Goal: Task Accomplishment & Management: Use online tool/utility

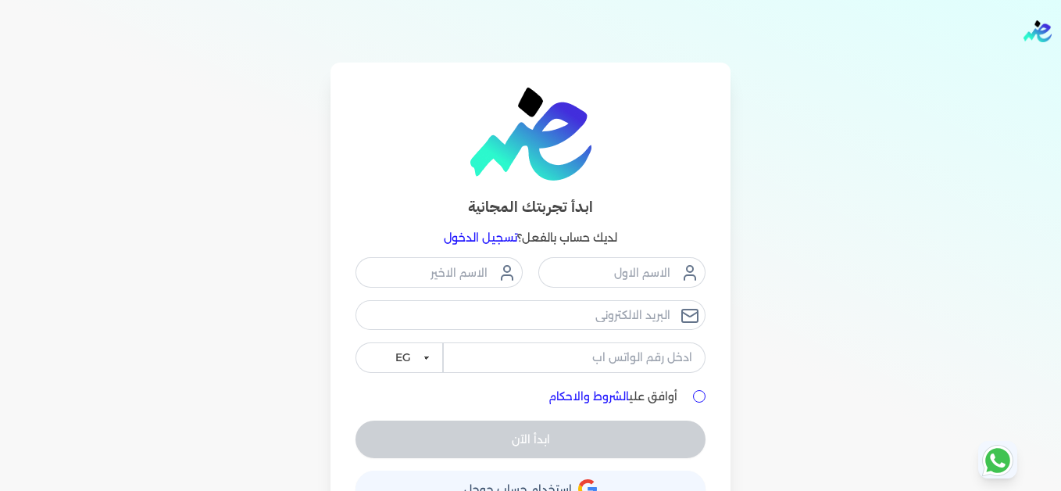
click at [496, 238] on link "تسجيل الدخول" at bounding box center [480, 238] width 73 height 14
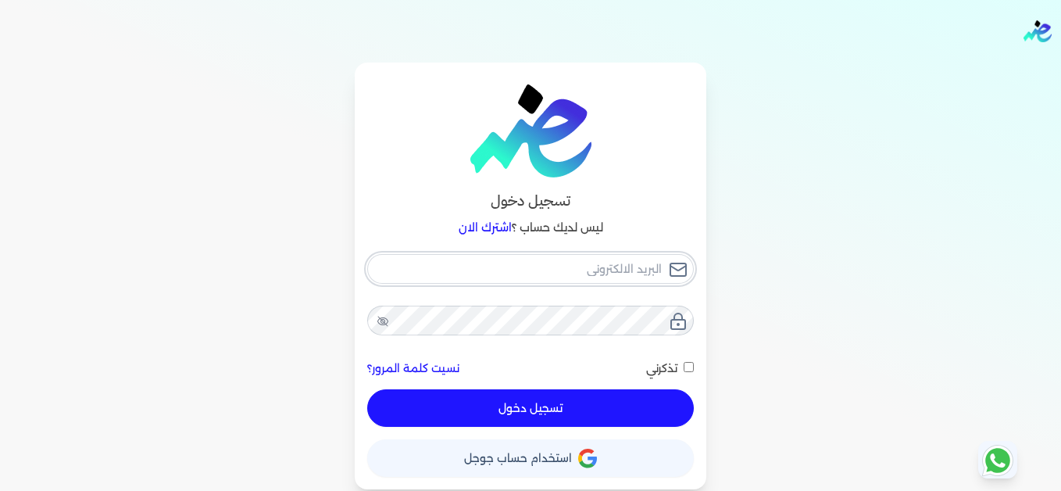
click at [613, 274] on input "email" at bounding box center [530, 269] width 327 height 30
type input "[EMAIL_ADDRESS][DOMAIN_NAME]"
click at [623, 413] on button "تسجيل دخول" at bounding box center [530, 408] width 327 height 38
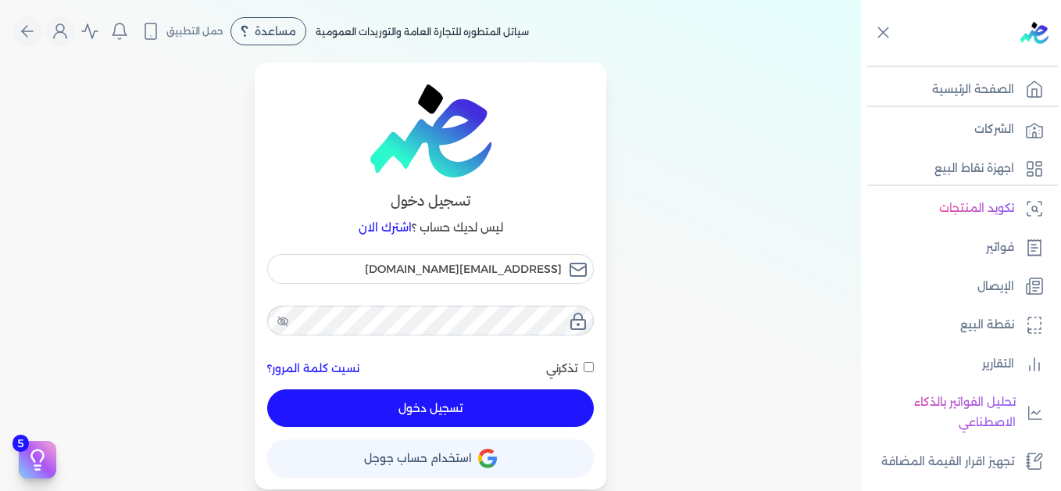
checkbox input "false"
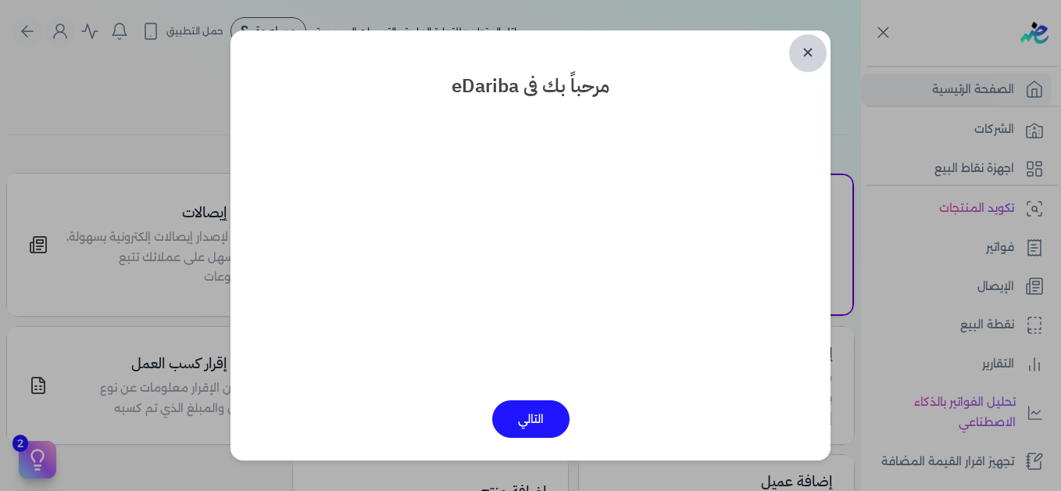
click at [808, 56] on link "✕" at bounding box center [808, 53] width 38 height 38
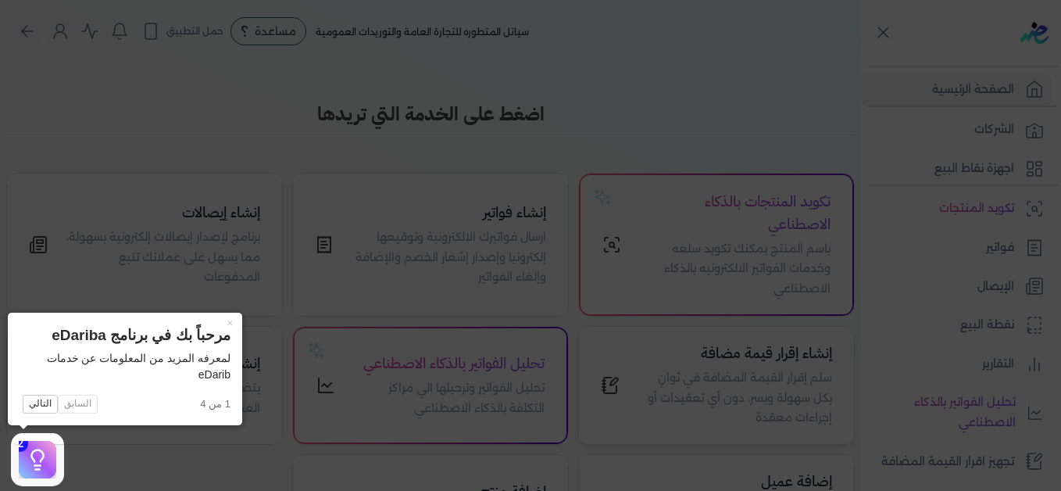
click at [228, 323] on button "×" at bounding box center [229, 324] width 25 height 22
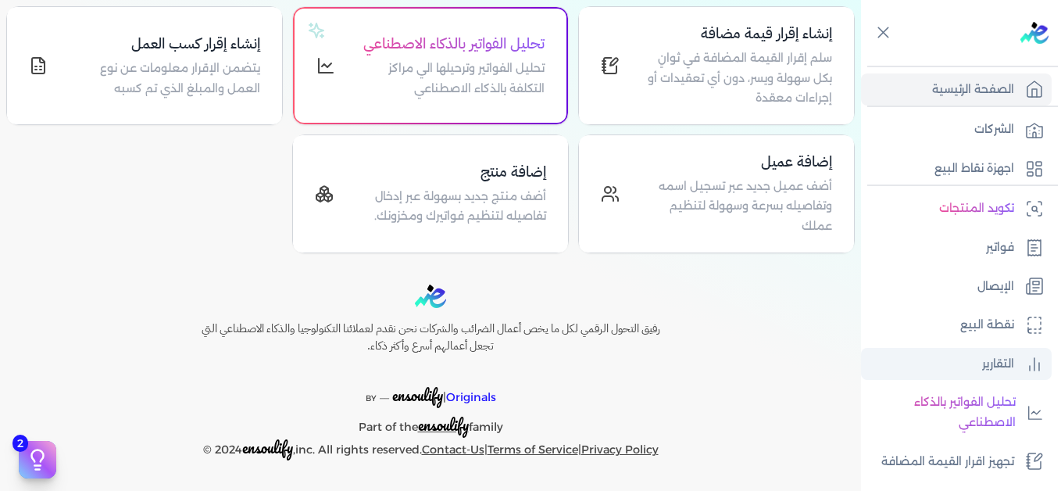
scroll to position [353, 0]
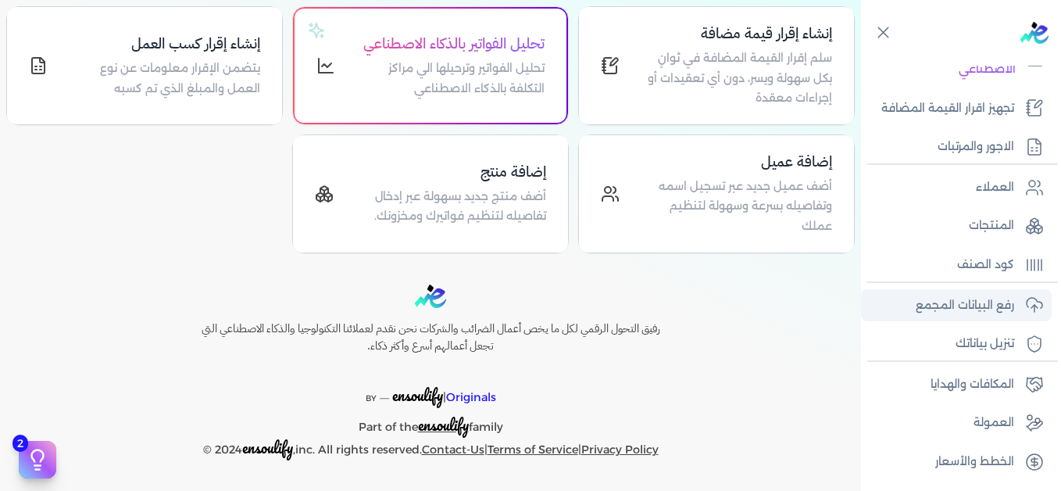
click at [974, 298] on p "رفع البيانات المجمع" at bounding box center [965, 305] width 98 height 20
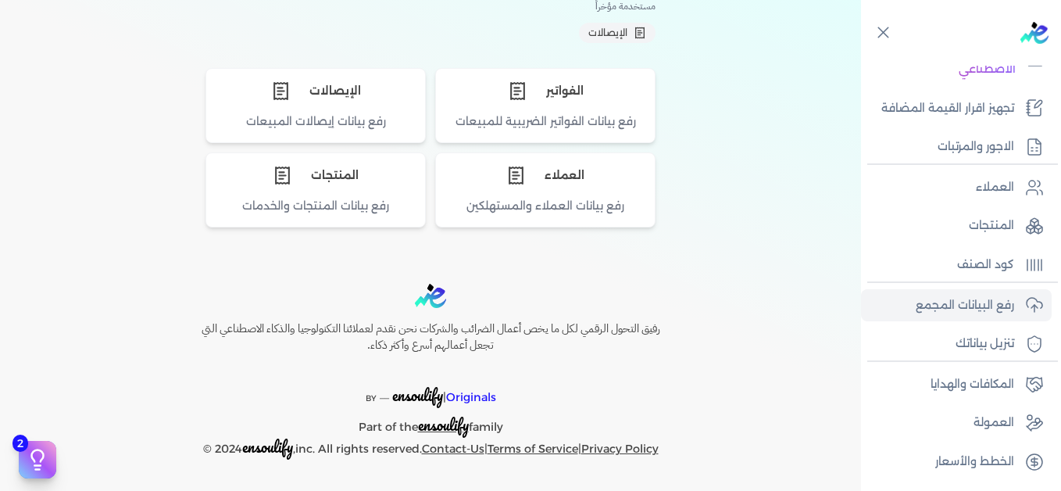
scroll to position [156, 0]
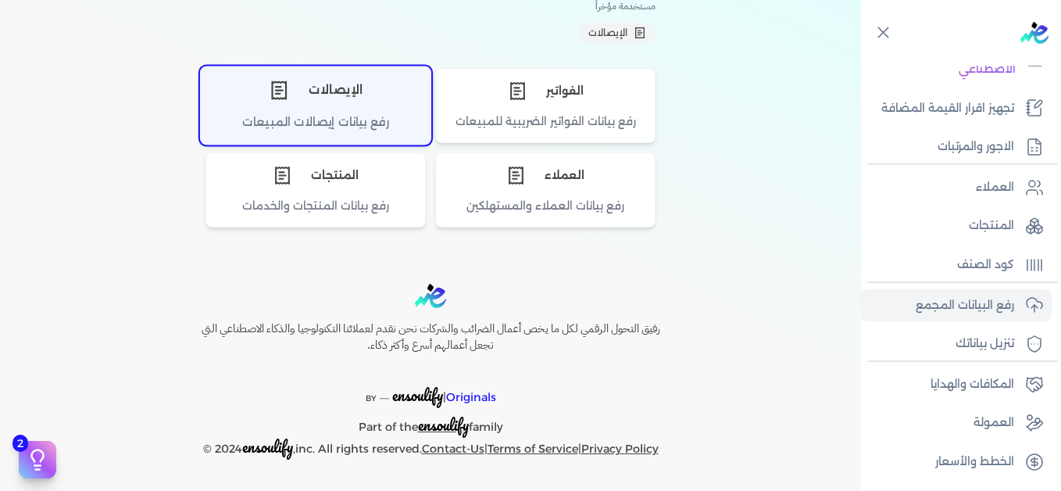
click at [376, 113] on div "رفع بيانات إيصالات المبيعات" at bounding box center [316, 128] width 230 height 30
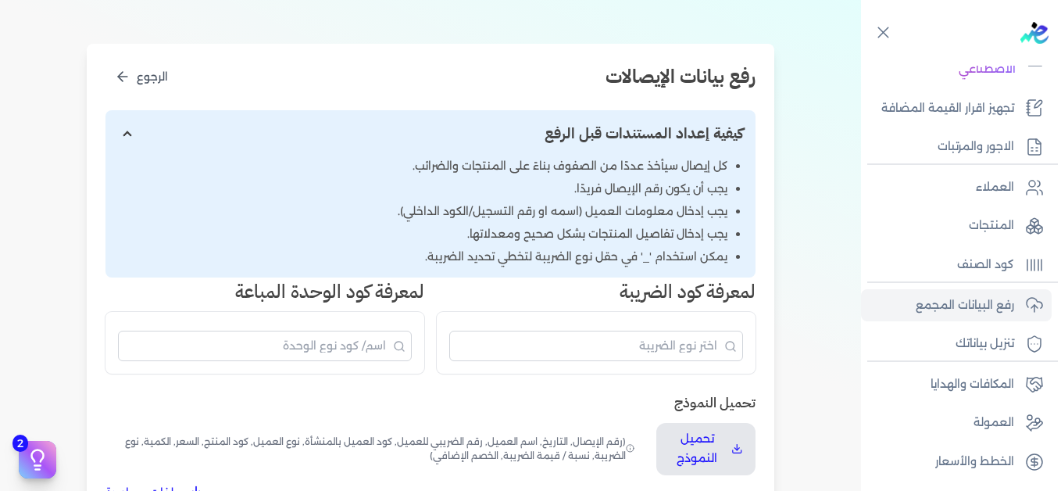
scroll to position [274, 0]
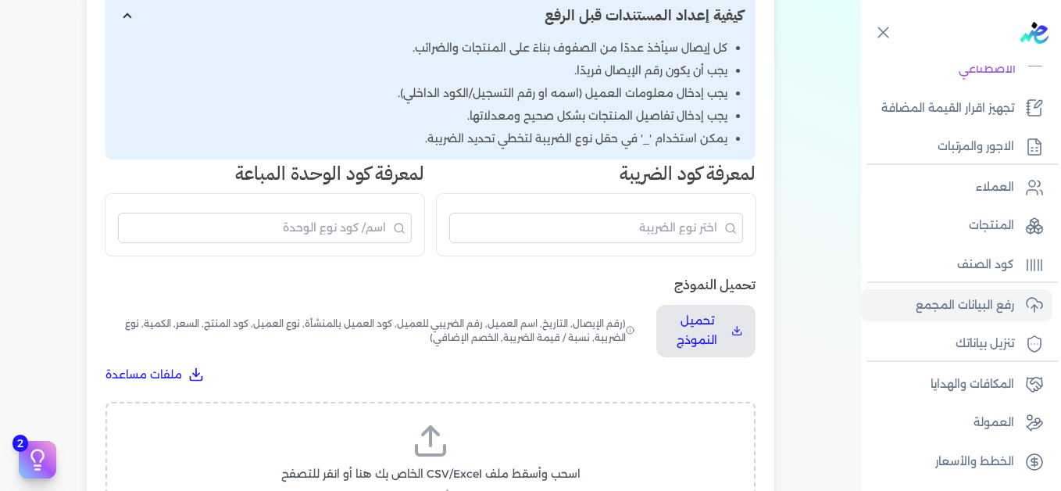
click at [445, 448] on icon at bounding box center [430, 449] width 28 height 9
click at [0, 0] on input "اسحب وأسقط ملف CSV/Excel الخاص بك هنا أو انقر للتصفح (.csv أو .xlsx فقط)" at bounding box center [0, 0] width 0 height 0
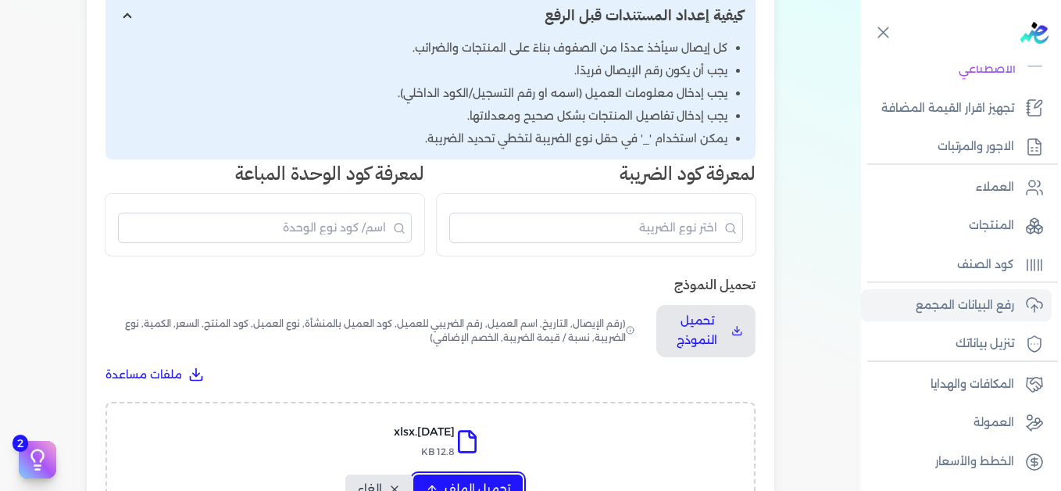
click at [482, 482] on span "تحميل الملف" at bounding box center [478, 489] width 66 height 16
select select "التاريخ"
select select "أسم العميل"
select select "نوع العميل"
select select "وصف البند"
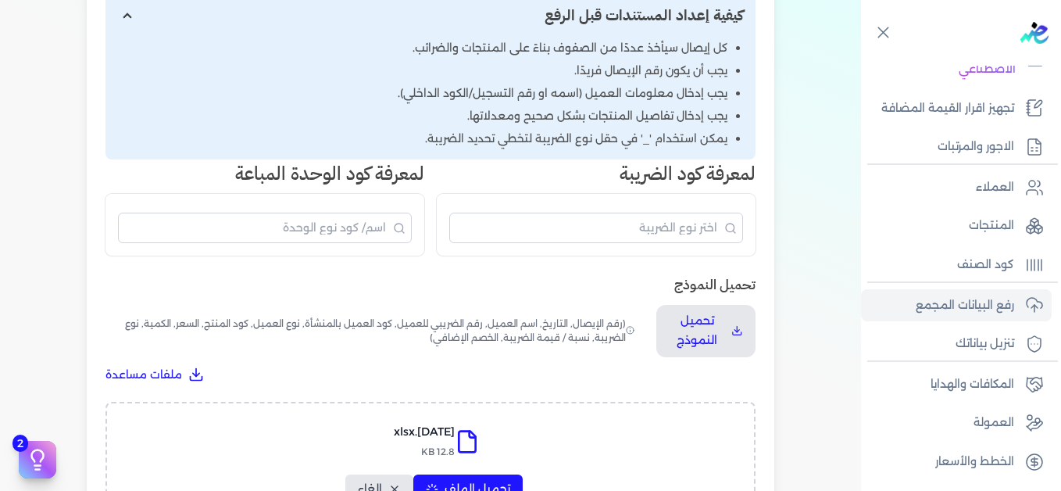
select select "السعر"
select select "الكمية"
select select "نوع الضريبة"
select select "نسبة / قيمة الضريبة"
select select "خصم اضافي"
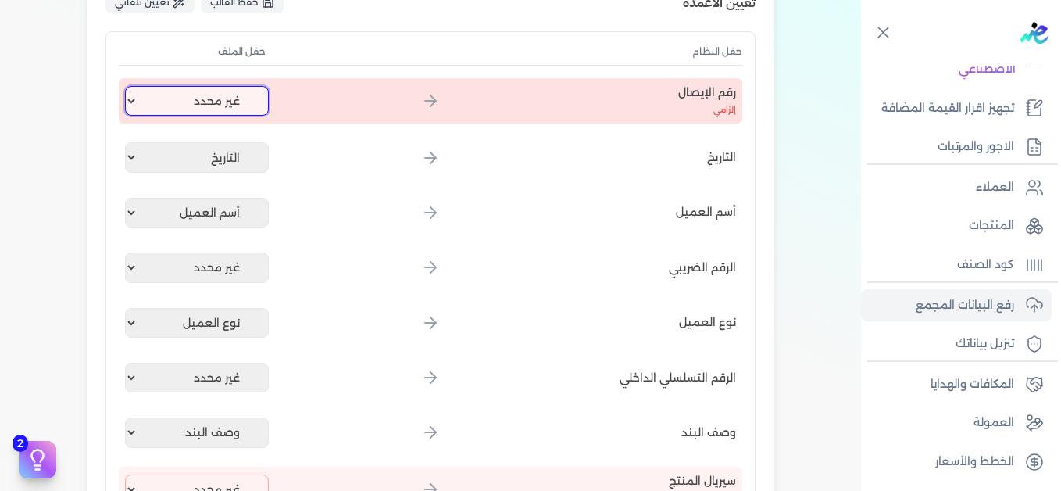
click at [197, 93] on select "غير محدد إيصال رقم التاريخ كود العميل بالمنشأة أسم العميل الرقم الضريبي للعميل …" at bounding box center [197, 101] width 144 height 30
select select "إيصال رقم"
click at [128, 86] on select "غير محدد إيصال رقم التاريخ كود العميل بالمنشأة أسم العميل الرقم الضريبي للعميل …" at bounding box center [197, 101] width 144 height 30
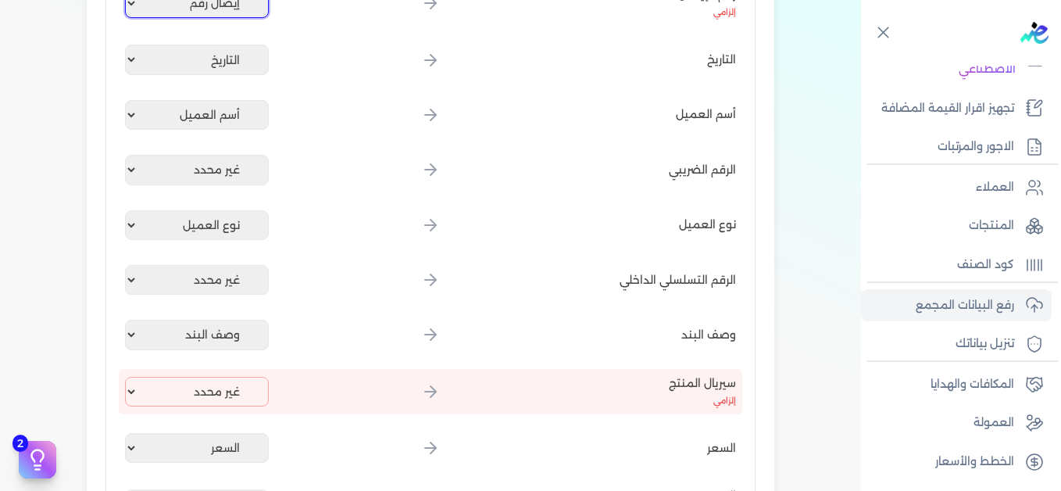
scroll to position [509, 0]
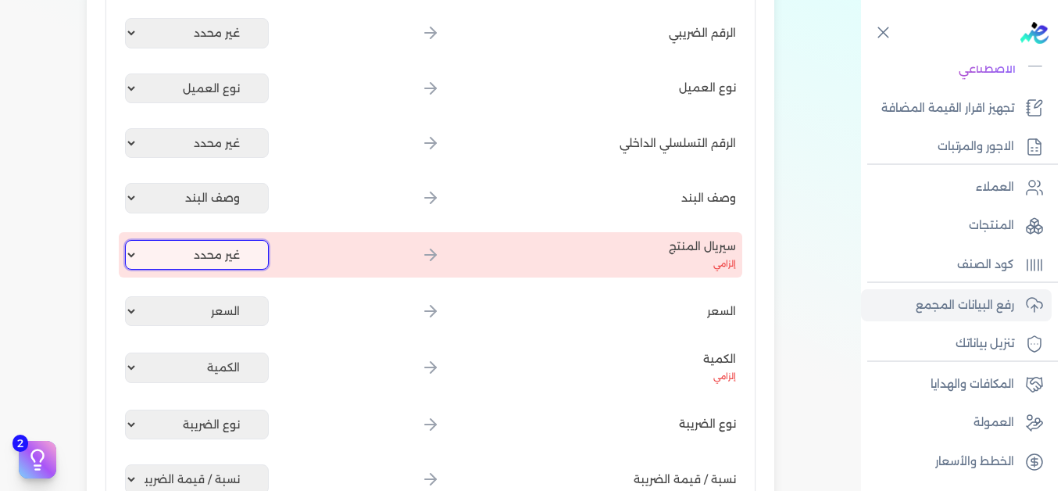
click at [197, 254] on select "غير محدد إيصال رقم التاريخ كود العميل بالمنشأة أسم العميل الرقم الضريبي للعميل …" at bounding box center [197, 255] width 144 height 30
select select "كود المنتج الداخلي"
click at [128, 240] on select "غير محدد إيصال رقم التاريخ كود العميل بالمنشأة أسم العميل الرقم الضريبي للعميل …" at bounding box center [197, 255] width 144 height 30
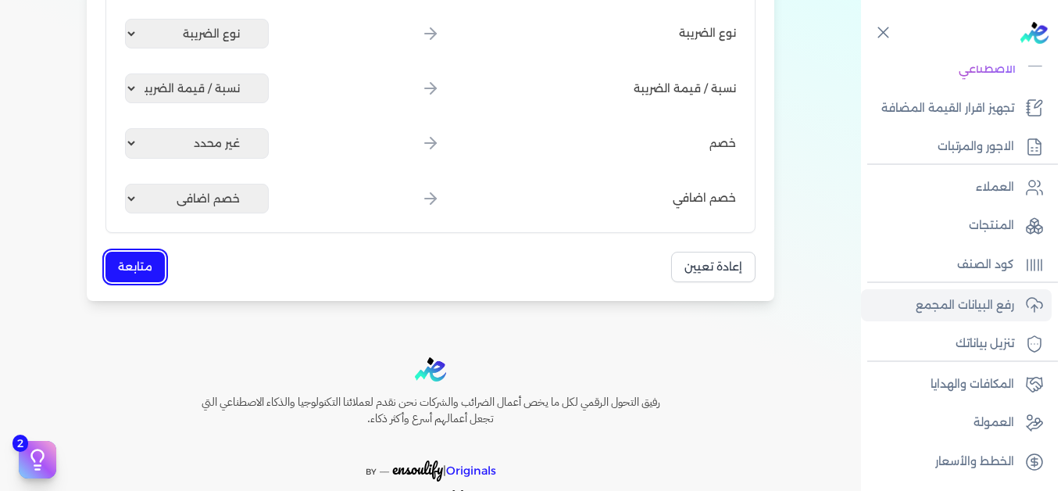
click at [141, 270] on button "متابعة" at bounding box center [134, 267] width 59 height 30
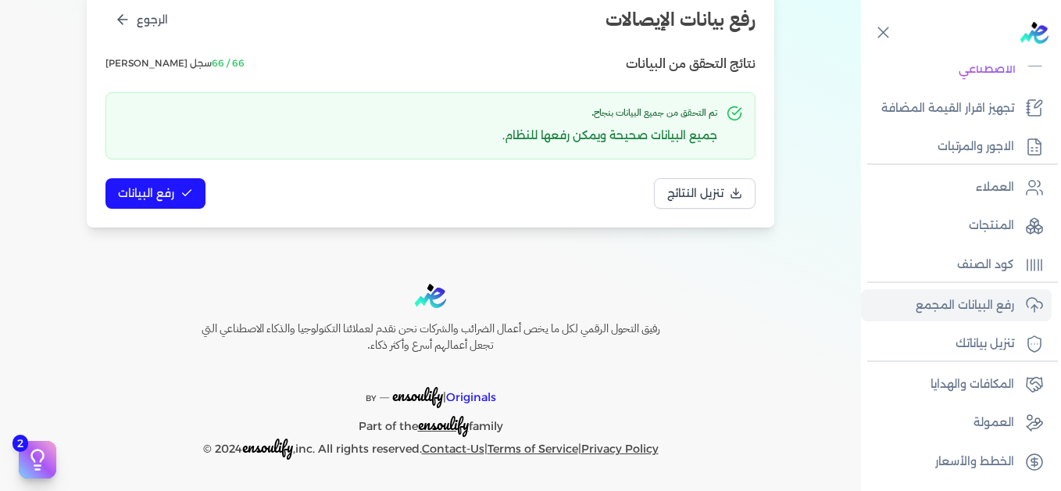
scroll to position [213, 0]
click at [171, 196] on span "رفع البيانات" at bounding box center [146, 193] width 56 height 16
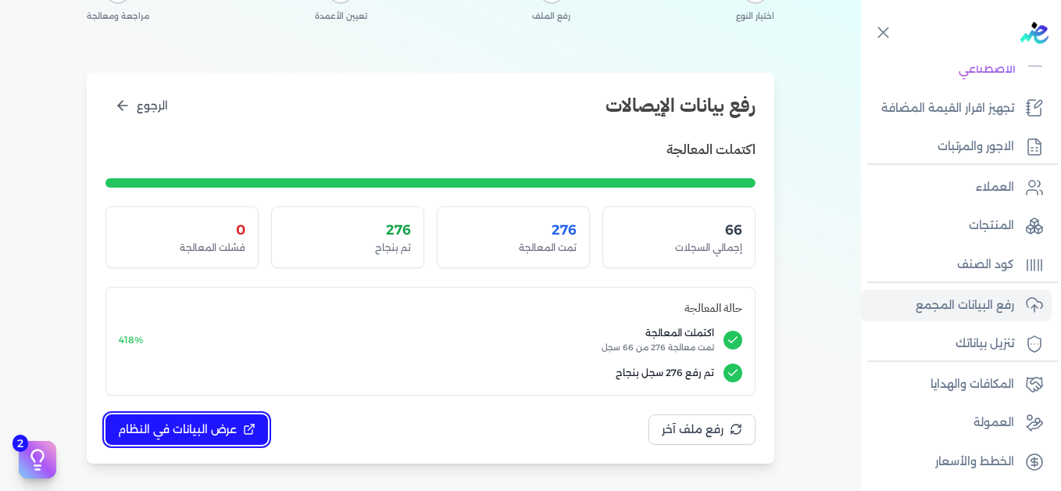
click at [206, 426] on span "عرض البيانات في النظام" at bounding box center [177, 429] width 119 height 16
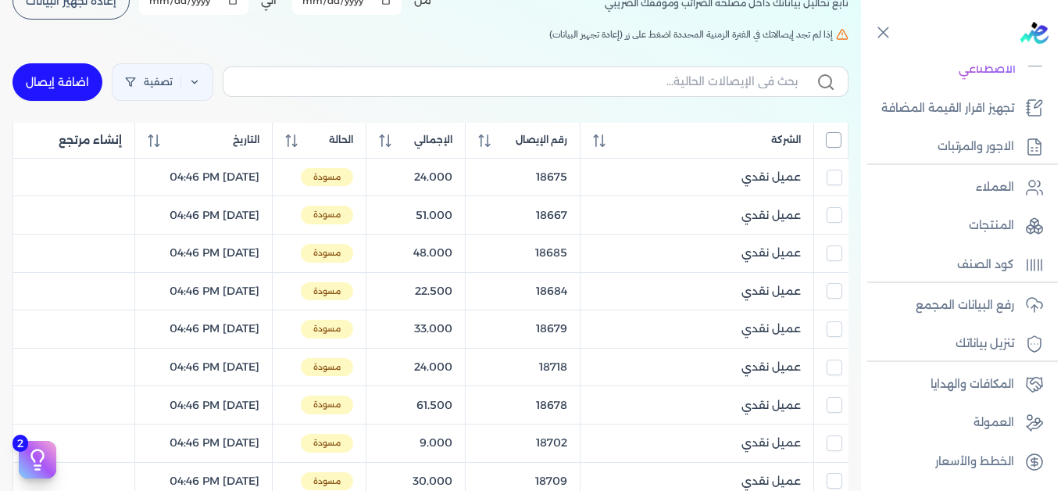
click at [826, 139] on input "All items unselected" at bounding box center [834, 140] width 16 height 16
checkbox input "true"
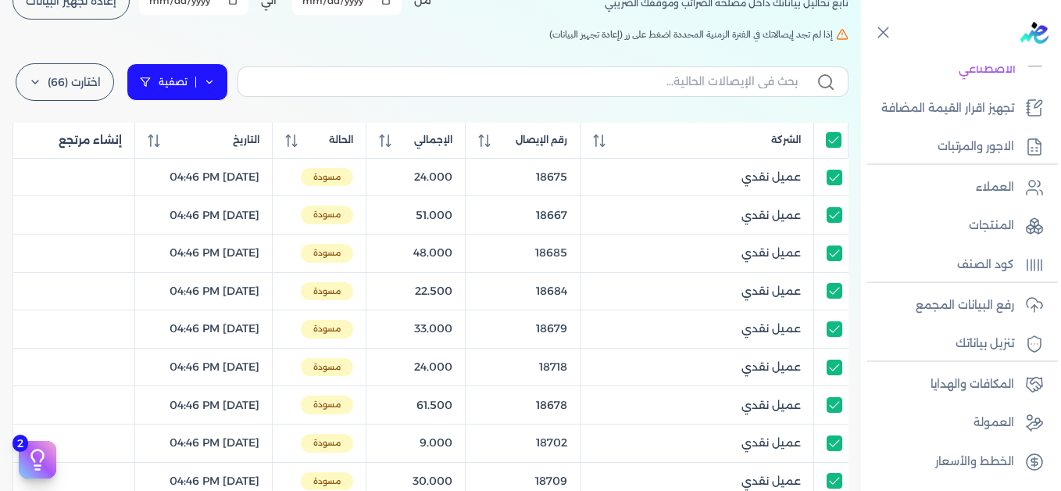
click at [213, 83] on icon at bounding box center [209, 82] width 11 height 11
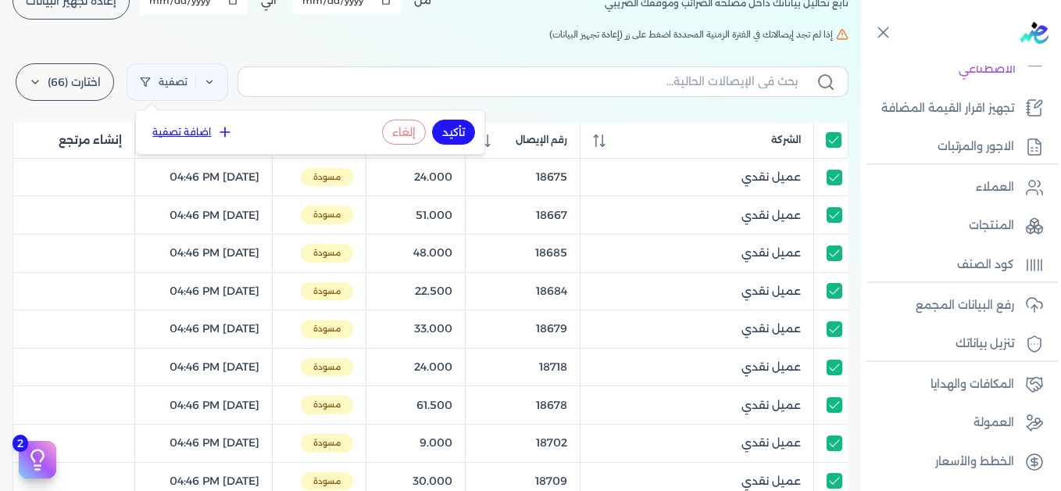
click at [223, 131] on icon at bounding box center [225, 132] width 16 height 16
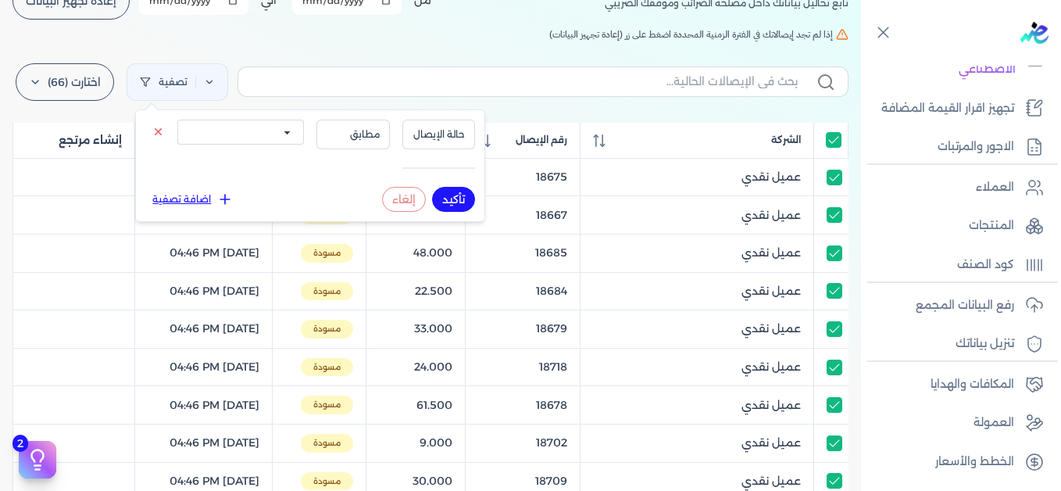
click at [271, 137] on select "الكل مقبولة غير مقبولة يتم مراجعتها ملغية مرفوضة مسودة" at bounding box center [240, 132] width 127 height 25
select select "draft"
click at [177, 120] on select "الكل مقبولة غير مقبولة يتم مراجعتها ملغية مرفوضة مسودة" at bounding box center [240, 132] width 127 height 25
click at [454, 192] on button "تأكيد" at bounding box center [453, 199] width 43 height 25
click at [334, 34] on h5 "إذا لم تجد إيصالاتك في الفترة الزمنية المحددة اضغط على زر (إعادة تجهيز البيانات)" at bounding box center [431, 34] width 836 height 14
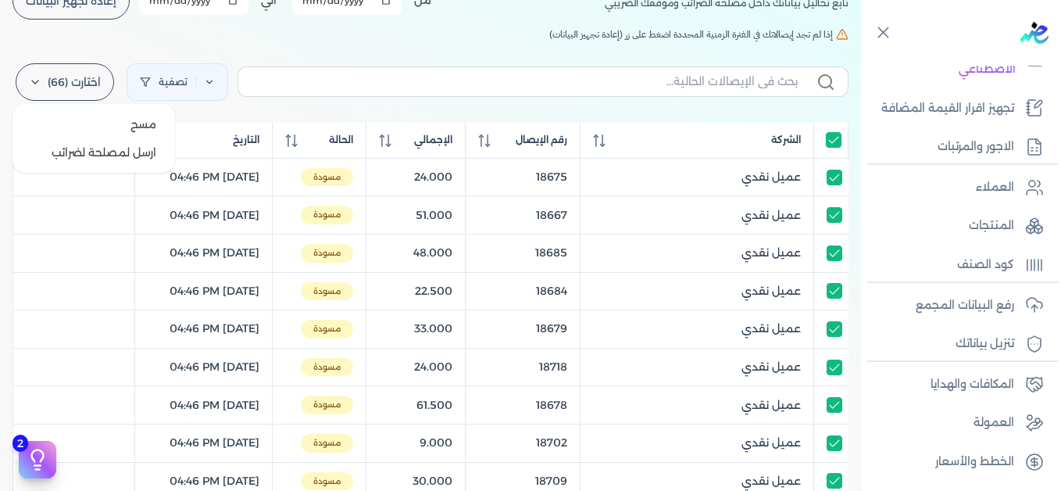
click at [63, 83] on label "اختارت (66)" at bounding box center [65, 82] width 98 height 38
click at [106, 150] on button "ارسل لمصلحة لضرائب" at bounding box center [94, 152] width 150 height 28
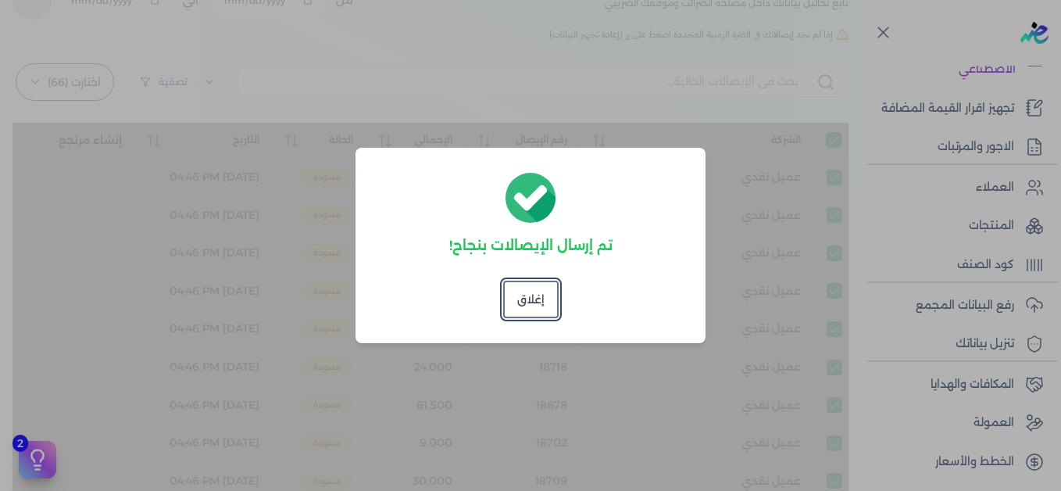
checkbox input "true"
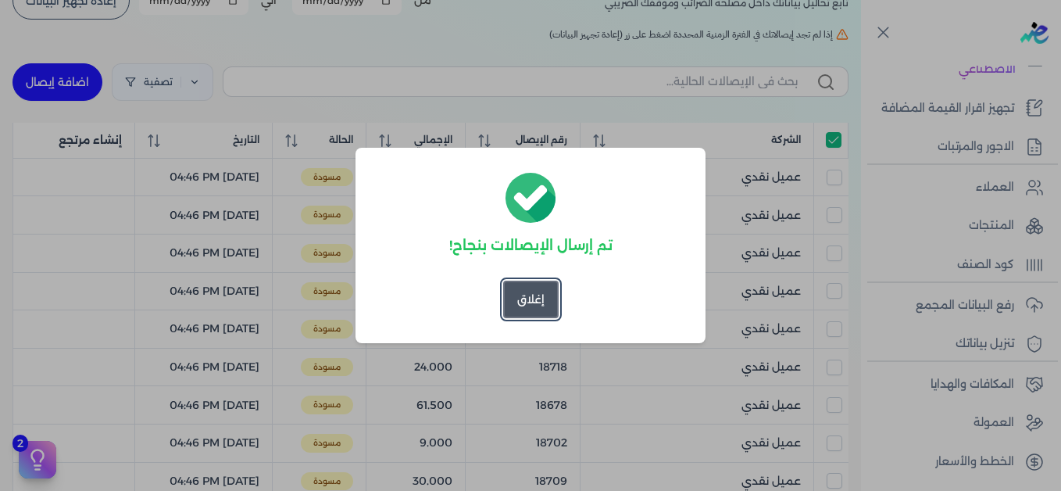
click at [538, 295] on button "إغلاق" at bounding box center [530, 300] width 55 height 38
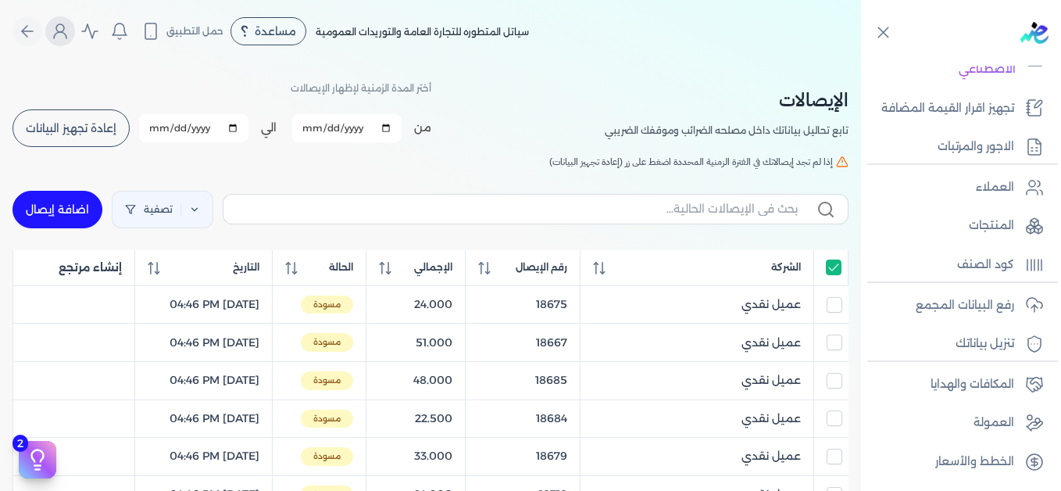
click at [70, 27] on icon "Global" at bounding box center [60, 31] width 19 height 19
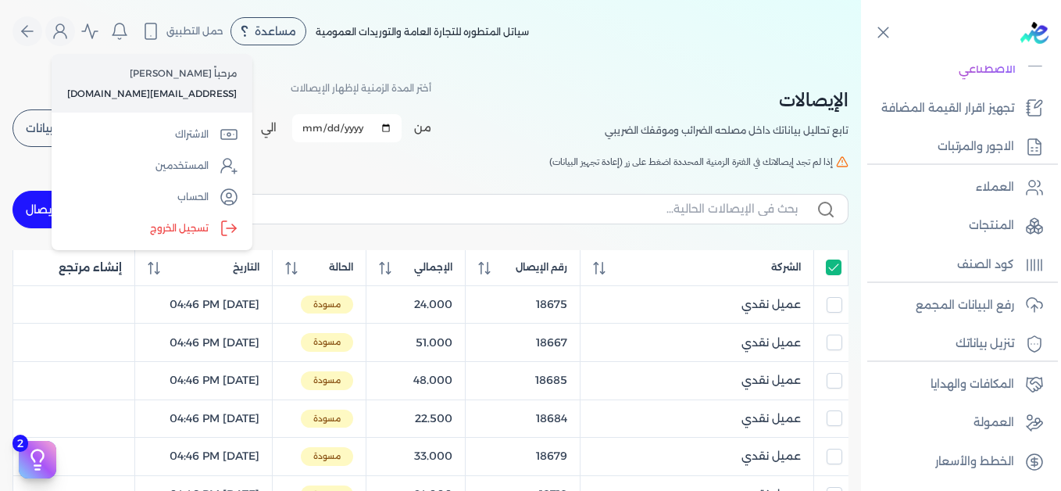
click at [184, 226] on label "تسجيل الخروج" at bounding box center [152, 228] width 188 height 31
click at [861, 63] on input "Close" at bounding box center [861, 63] width 0 height 0
